Goal: Information Seeking & Learning: Understand process/instructions

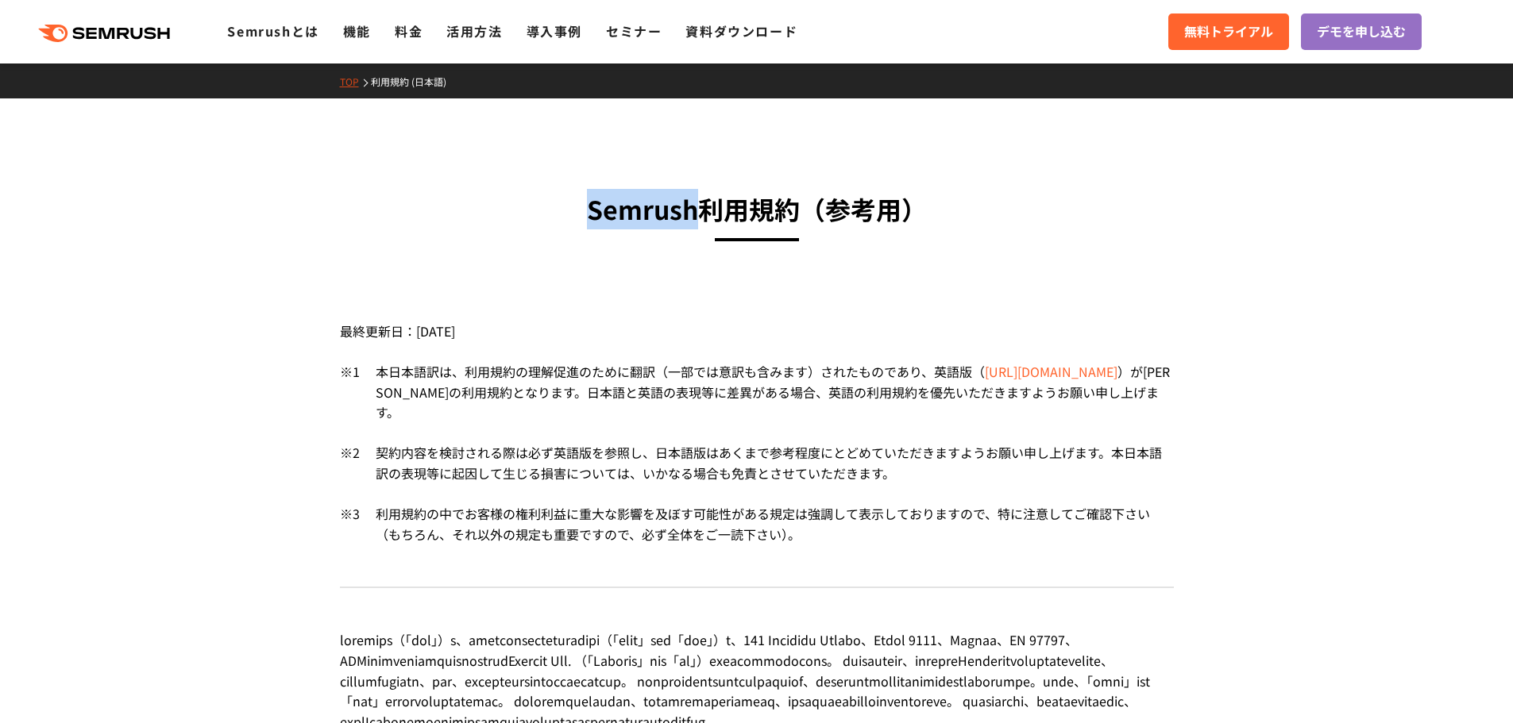
click at [693, 213] on h3 "Semrush利用規約 （参考用）" at bounding box center [757, 209] width 834 height 41
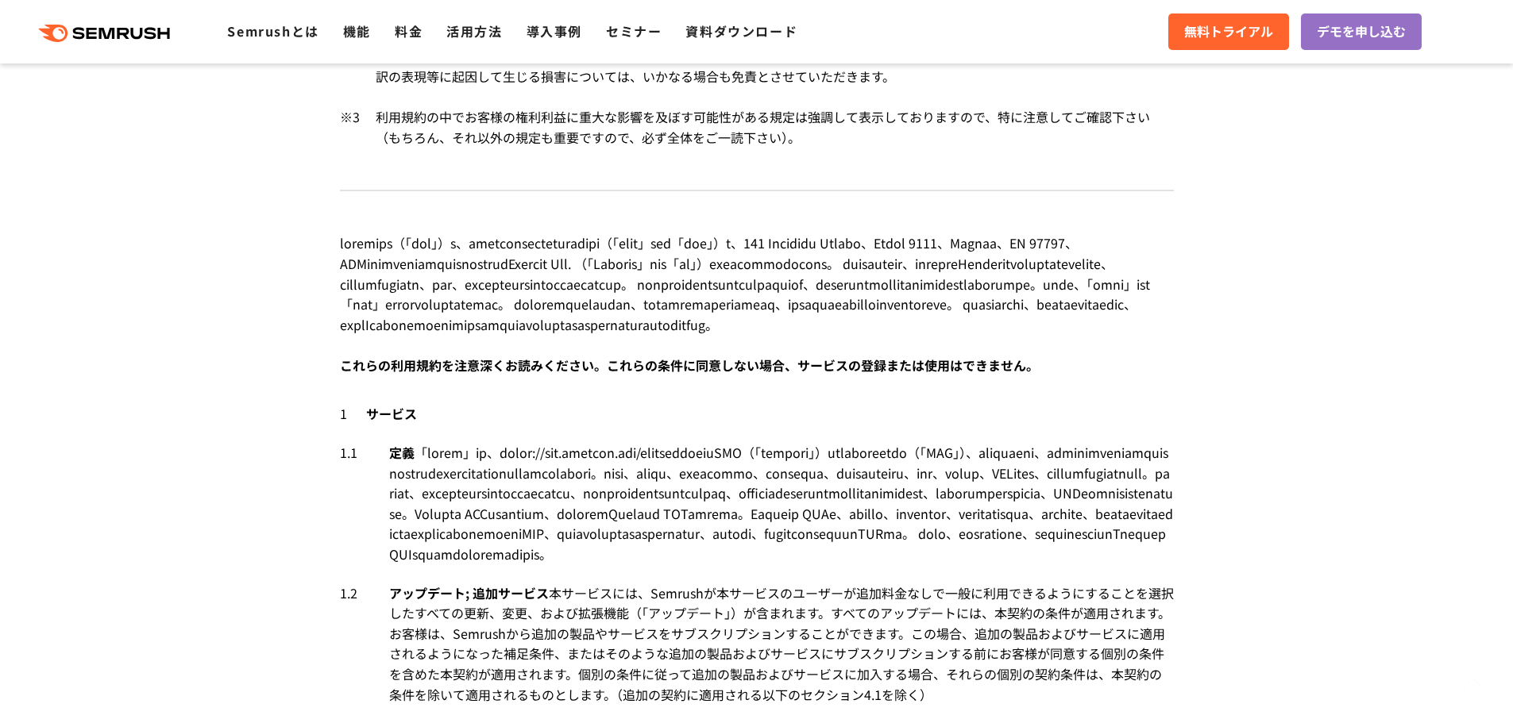
scroll to position [477, 0]
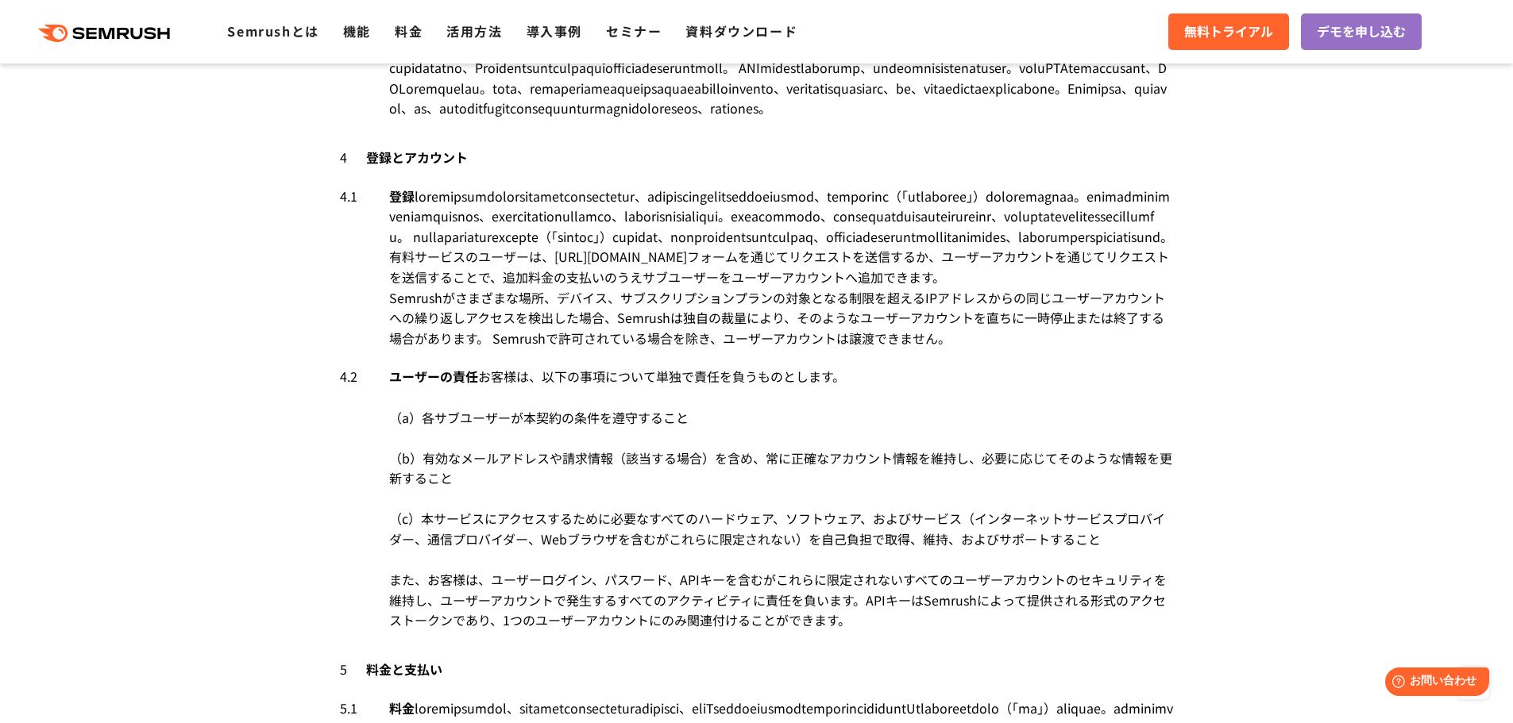
scroll to position [3867, 0]
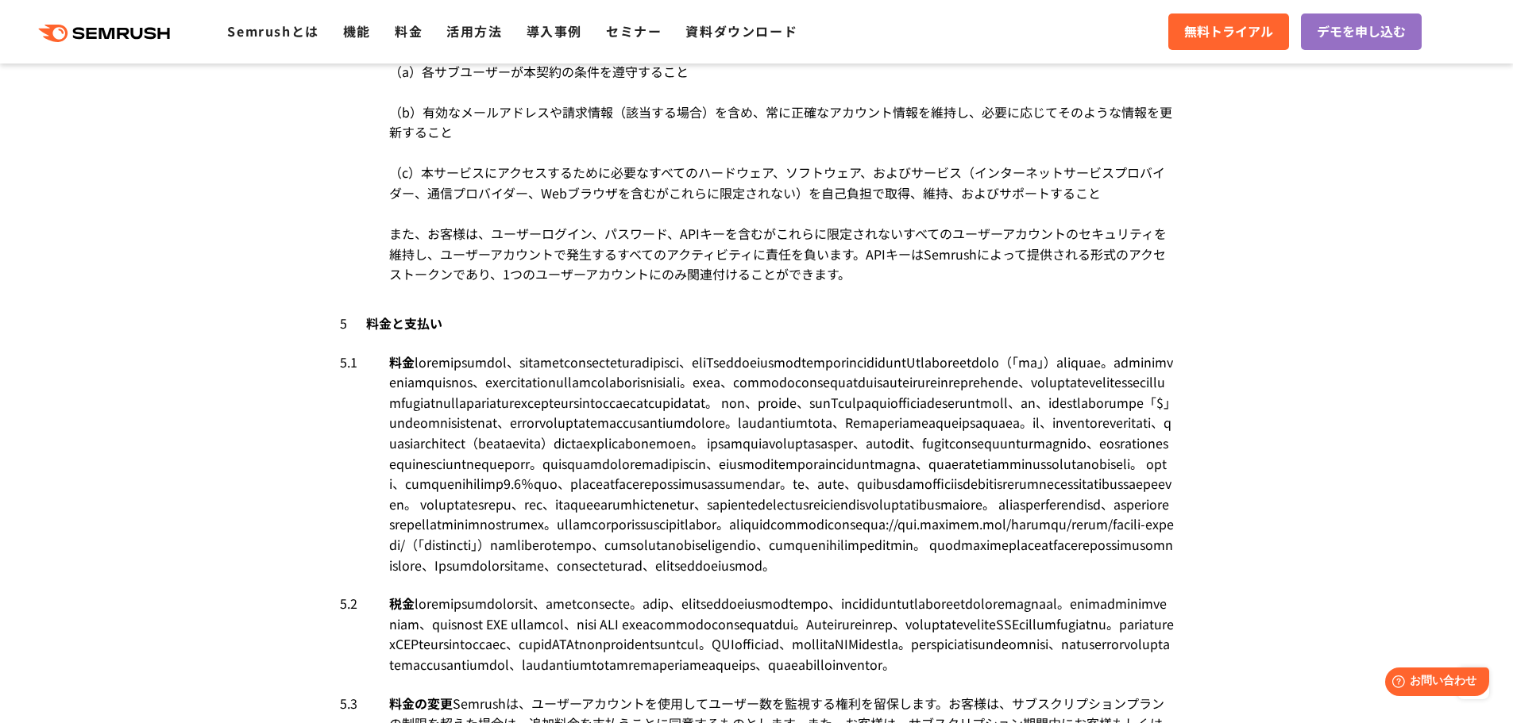
scroll to position [4215, 0]
drag, startPoint x: 602, startPoint y: 272, endPoint x: 886, endPoint y: 270, distance: 284.3
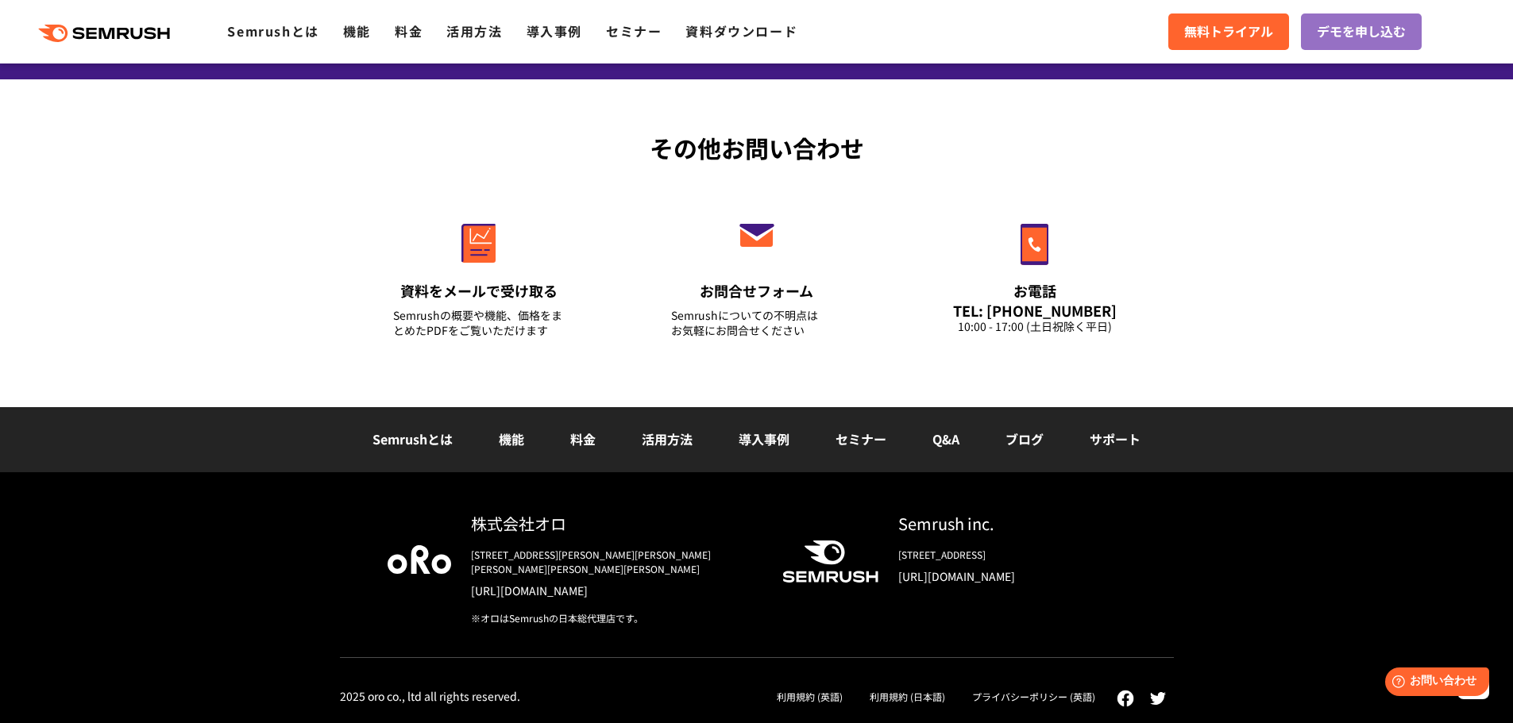
scroll to position [10875, 0]
